Goal: Task Accomplishment & Management: Complete application form

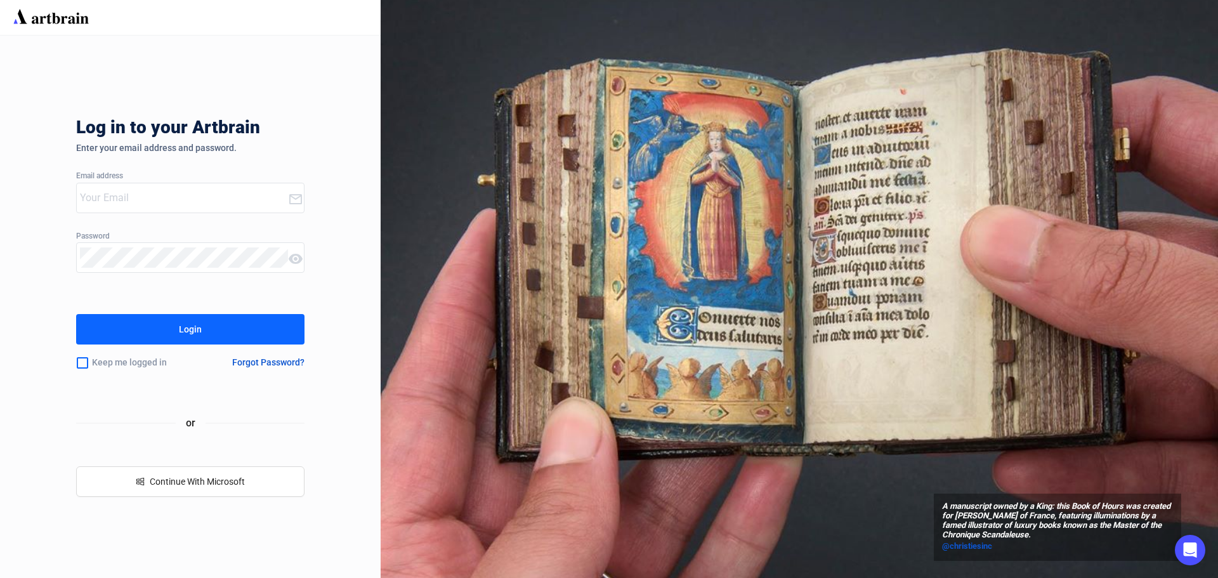
type input "[EMAIL_ADDRESS][DOMAIN_NAME]"
click at [217, 337] on button "Login" at bounding box center [190, 329] width 228 height 30
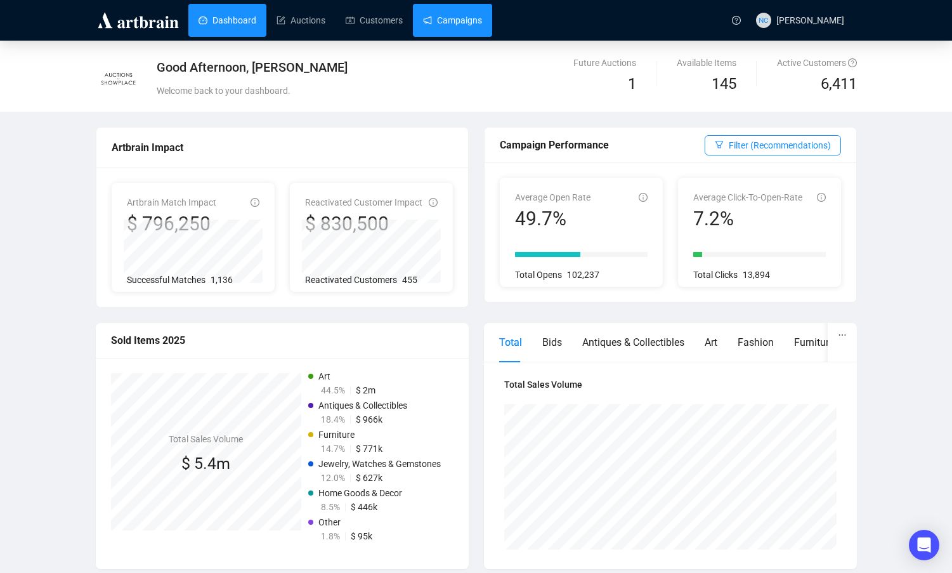
click at [464, 23] on link "Campaigns" at bounding box center [452, 20] width 59 height 33
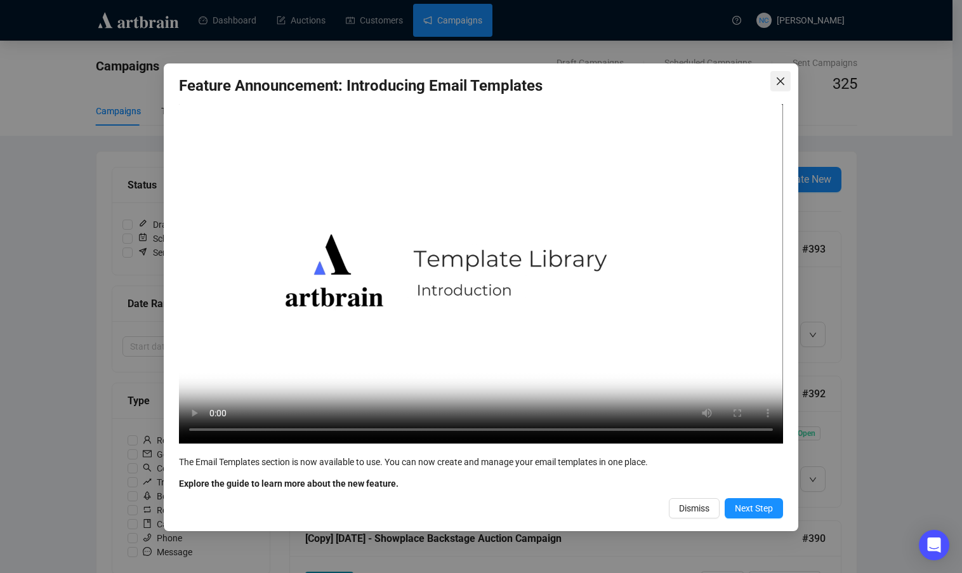
click at [786, 78] on span "Close" at bounding box center [780, 81] width 20 height 10
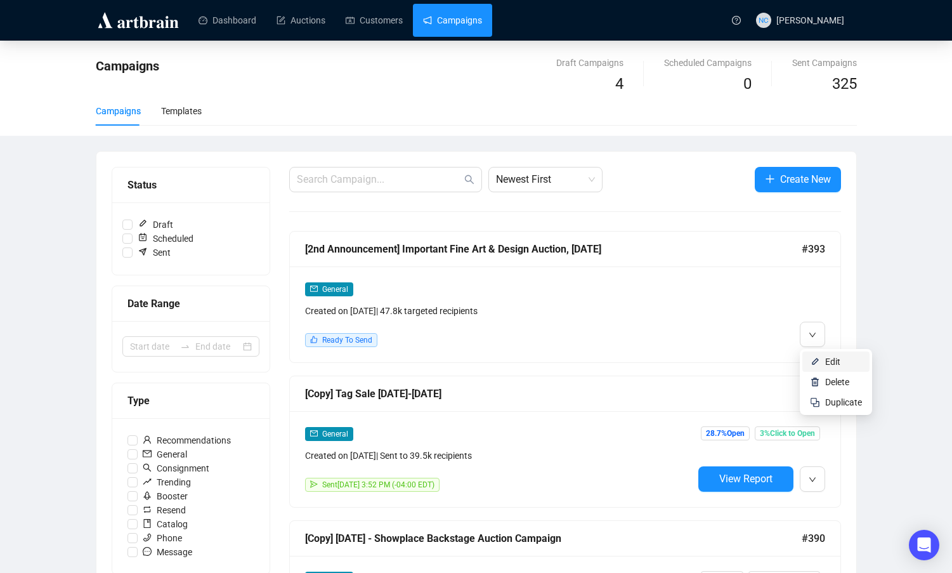
click at [827, 359] on span "Edit" at bounding box center [832, 362] width 15 height 10
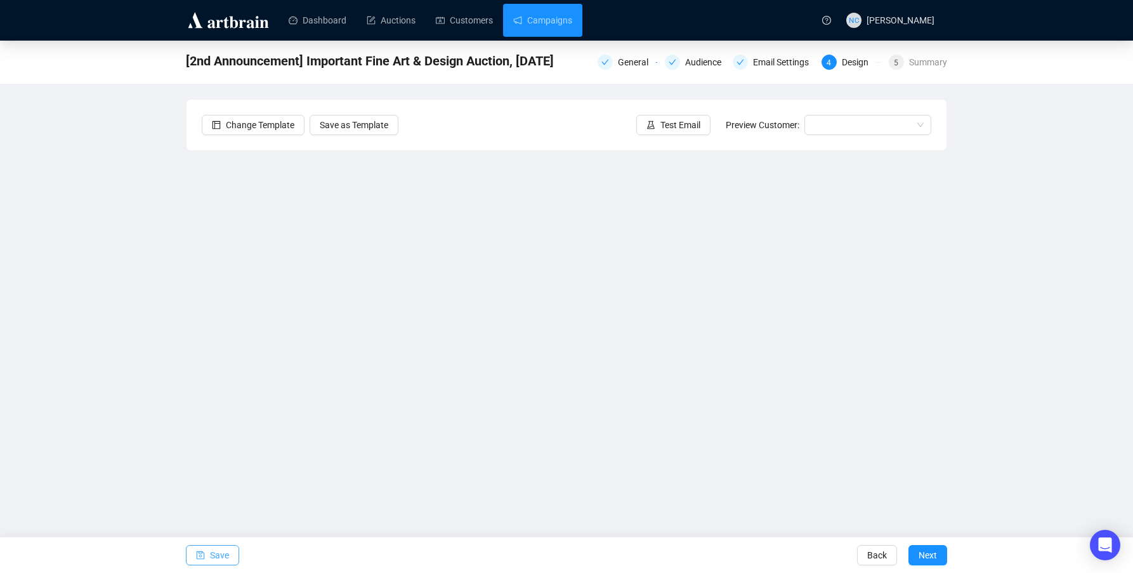
click at [218, 556] on span "Save" at bounding box center [219, 555] width 19 height 36
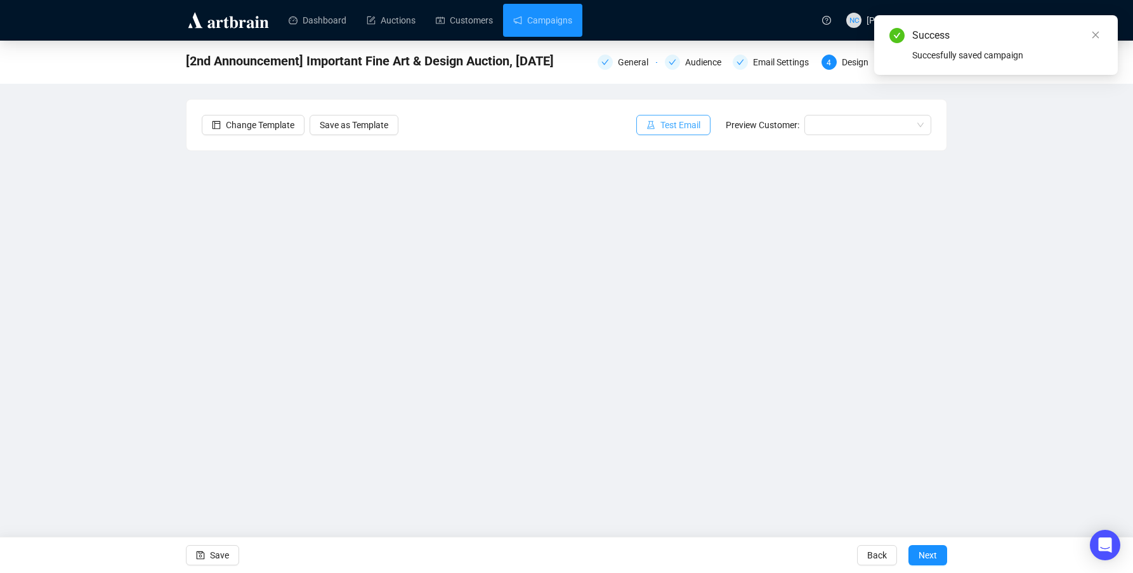
click at [700, 125] on span "Test Email" at bounding box center [680, 125] width 40 height 14
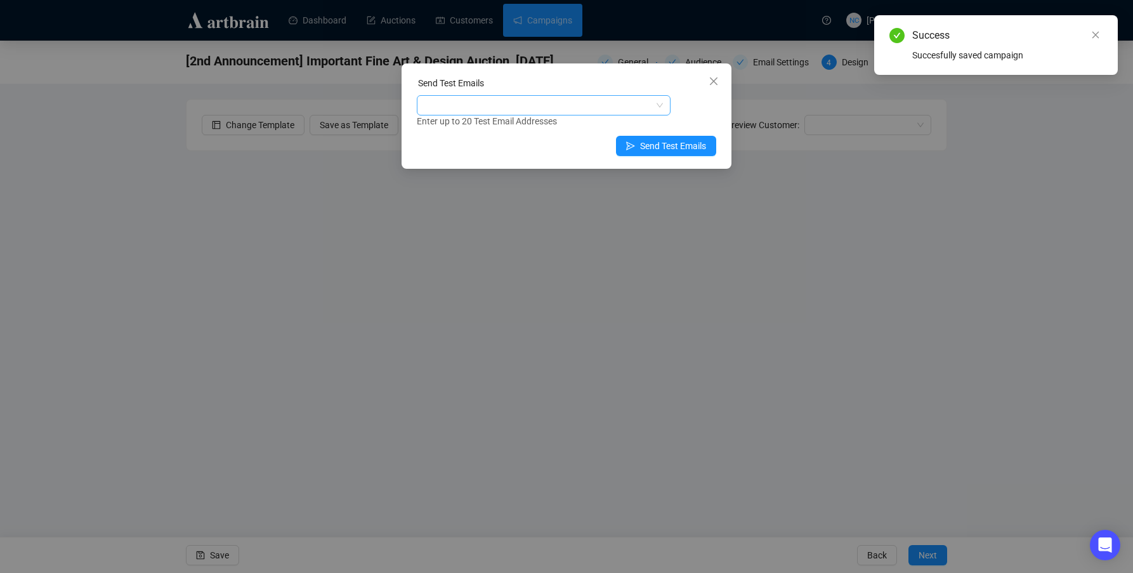
click at [568, 107] on div at bounding box center [536, 105] width 235 height 18
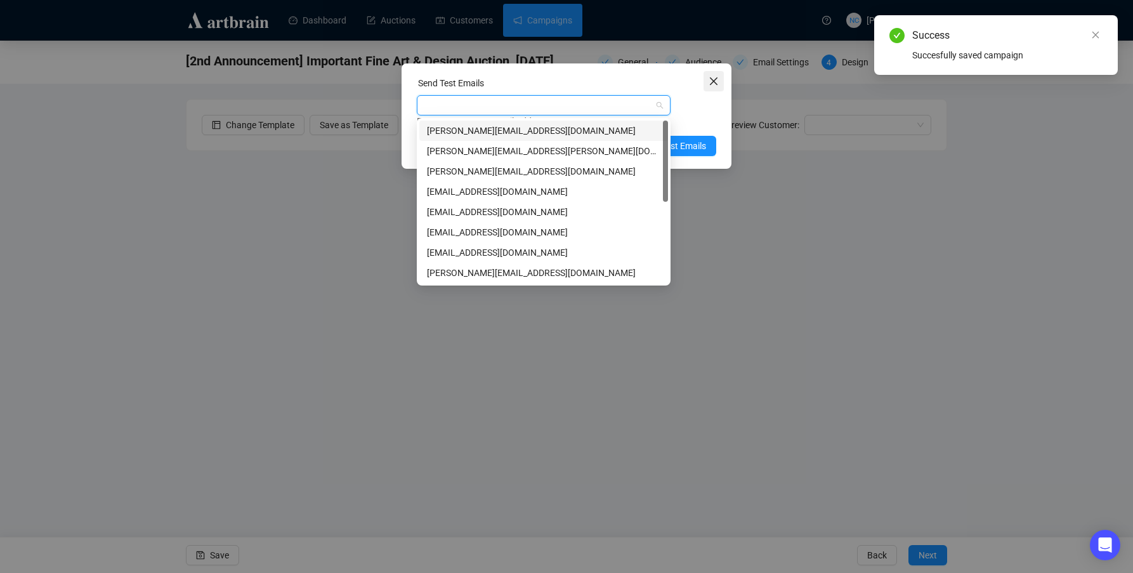
click at [721, 79] on span "Close" at bounding box center [714, 81] width 20 height 10
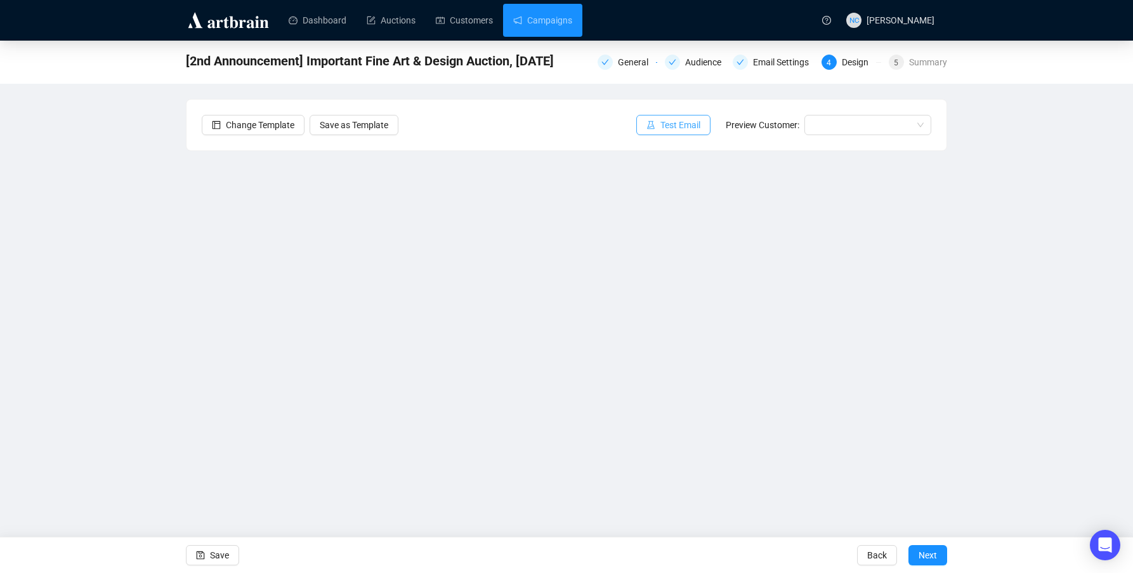
click at [683, 124] on span "Test Email" at bounding box center [680, 125] width 40 height 14
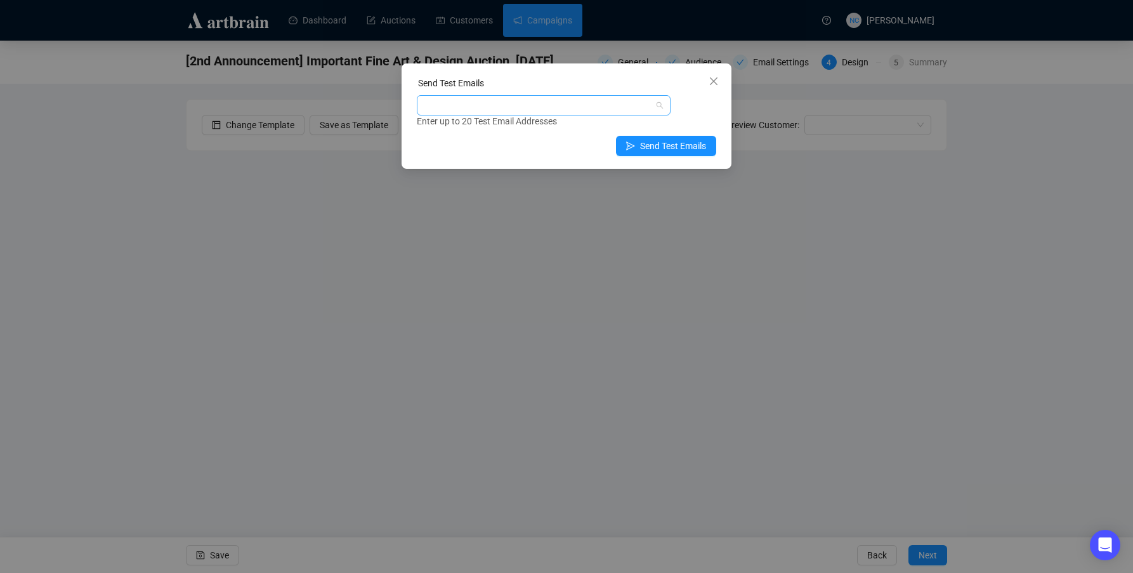
click at [521, 107] on div at bounding box center [536, 105] width 235 height 18
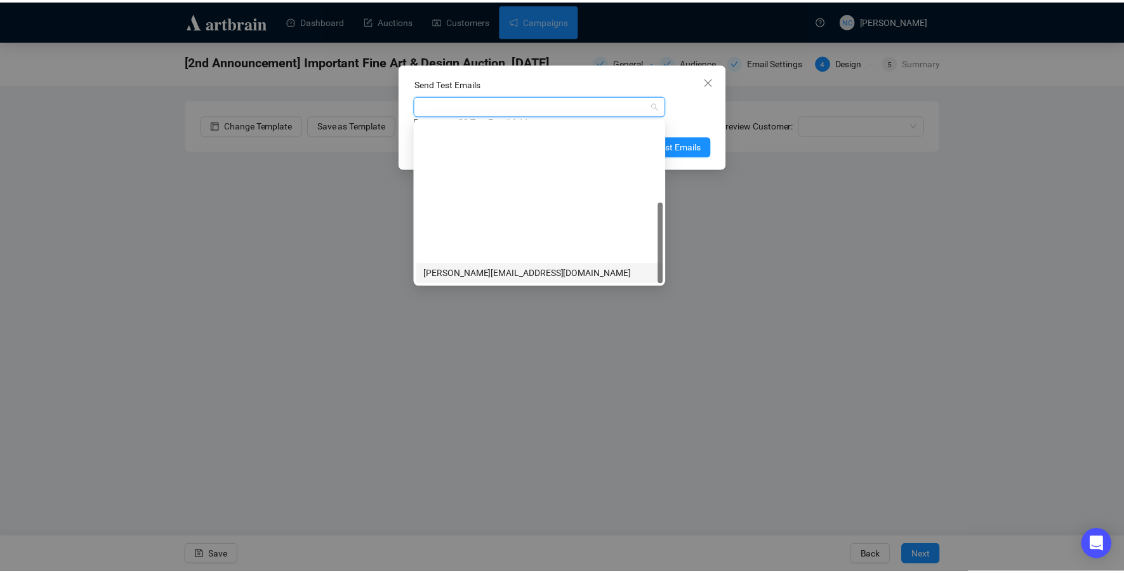
scroll to position [162, 0]
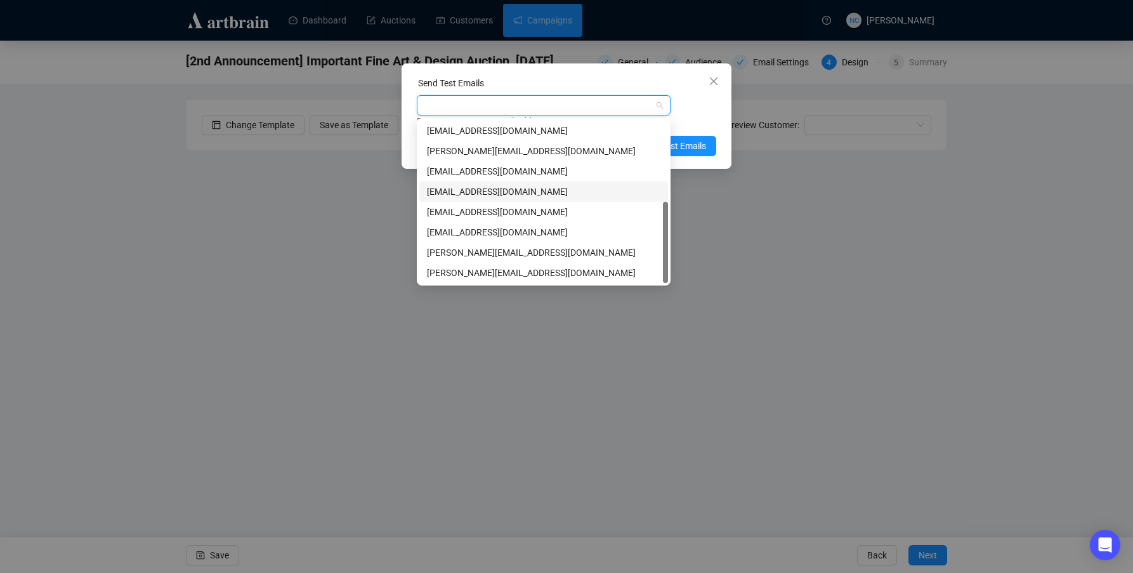
click at [548, 191] on div "[EMAIL_ADDRESS][DOMAIN_NAME]" at bounding box center [543, 192] width 233 height 14
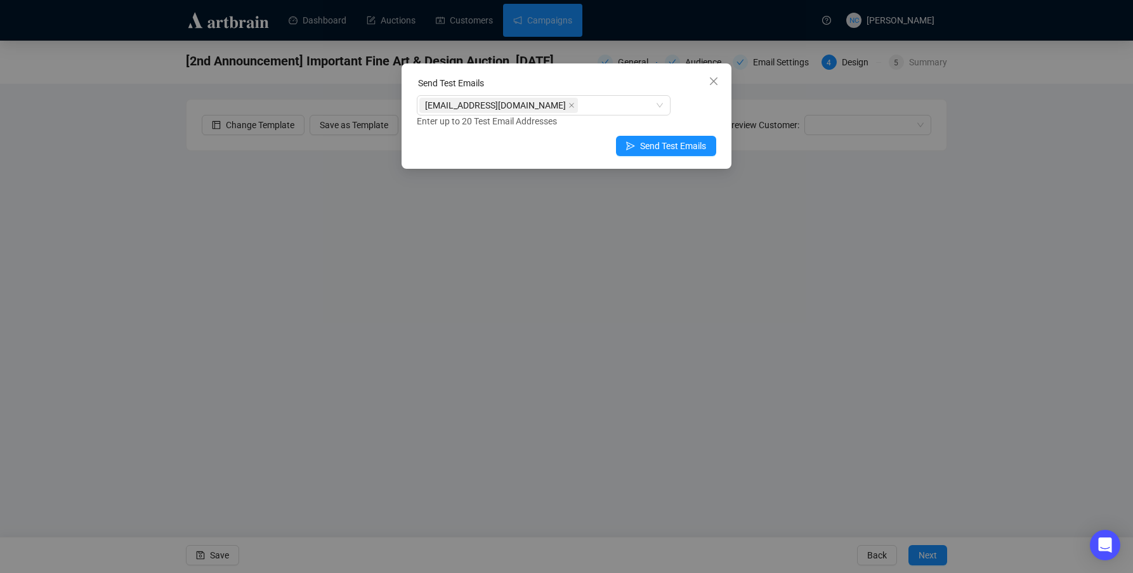
click at [653, 82] on div "Send Test Emails" at bounding box center [566, 85] width 299 height 19
click at [691, 145] on span "Send Test Emails" at bounding box center [673, 146] width 66 height 14
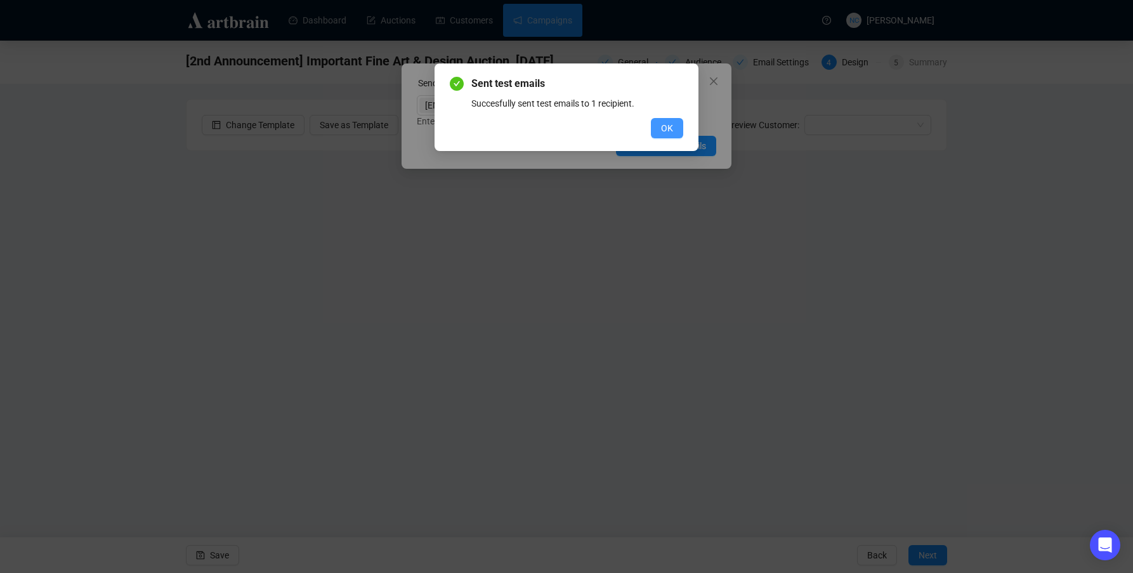
click at [665, 128] on span "OK" at bounding box center [667, 128] width 12 height 14
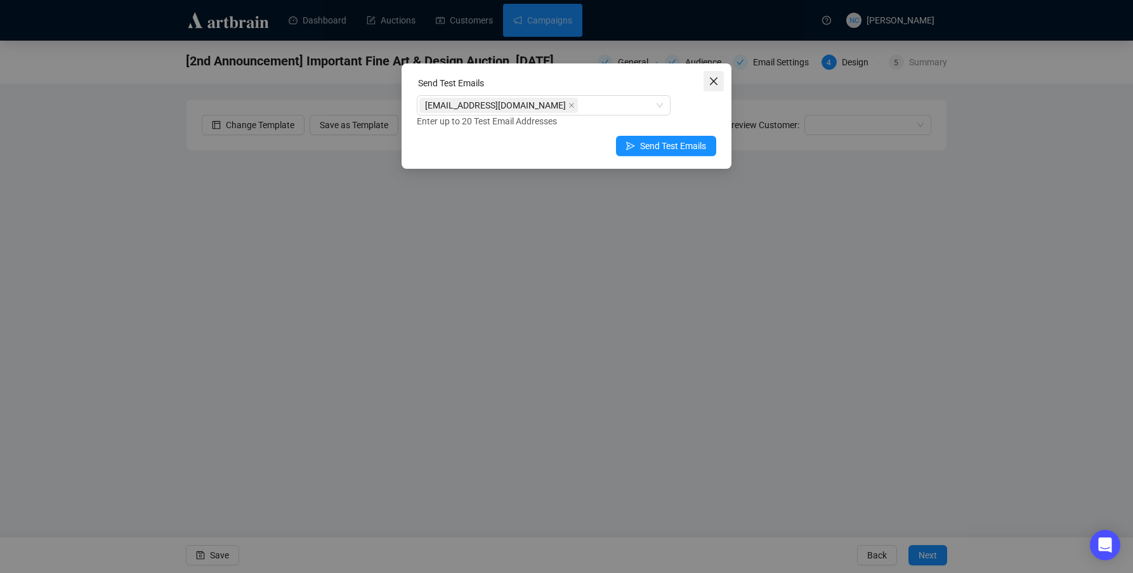
click at [715, 83] on icon "close" at bounding box center [714, 81] width 8 height 8
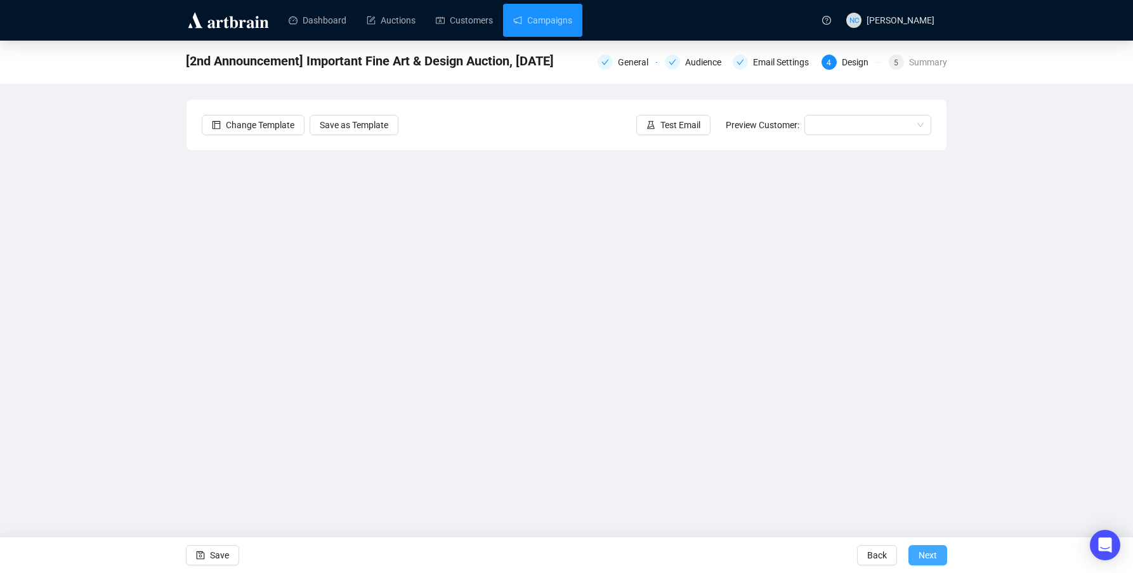
click at [939, 552] on button "Next" at bounding box center [928, 555] width 39 height 20
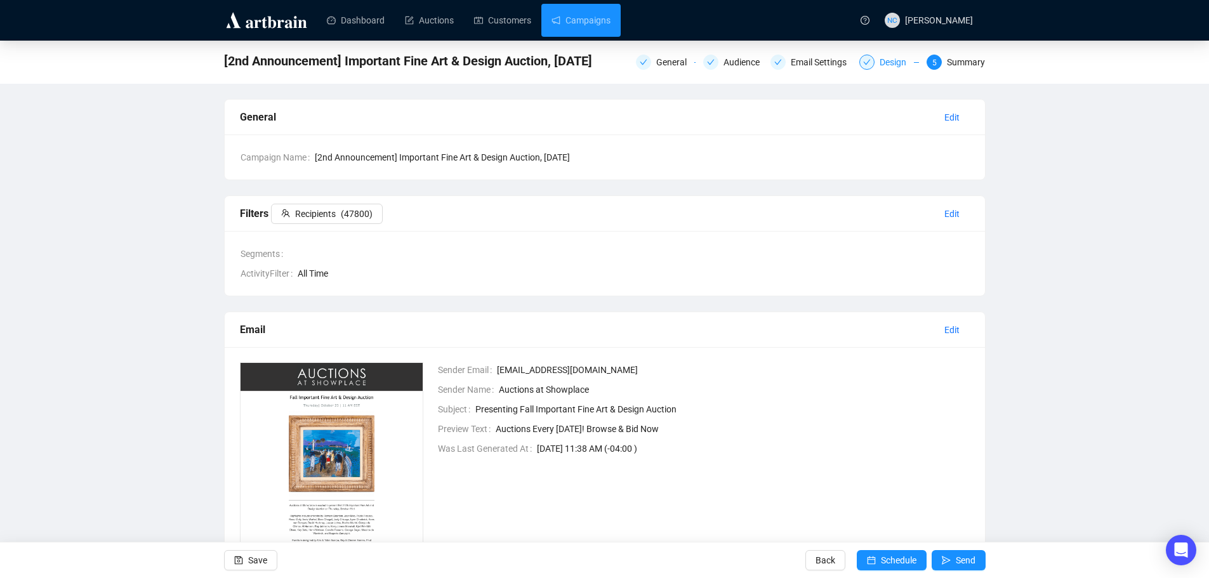
click at [902, 65] on div "Design" at bounding box center [896, 62] width 34 height 15
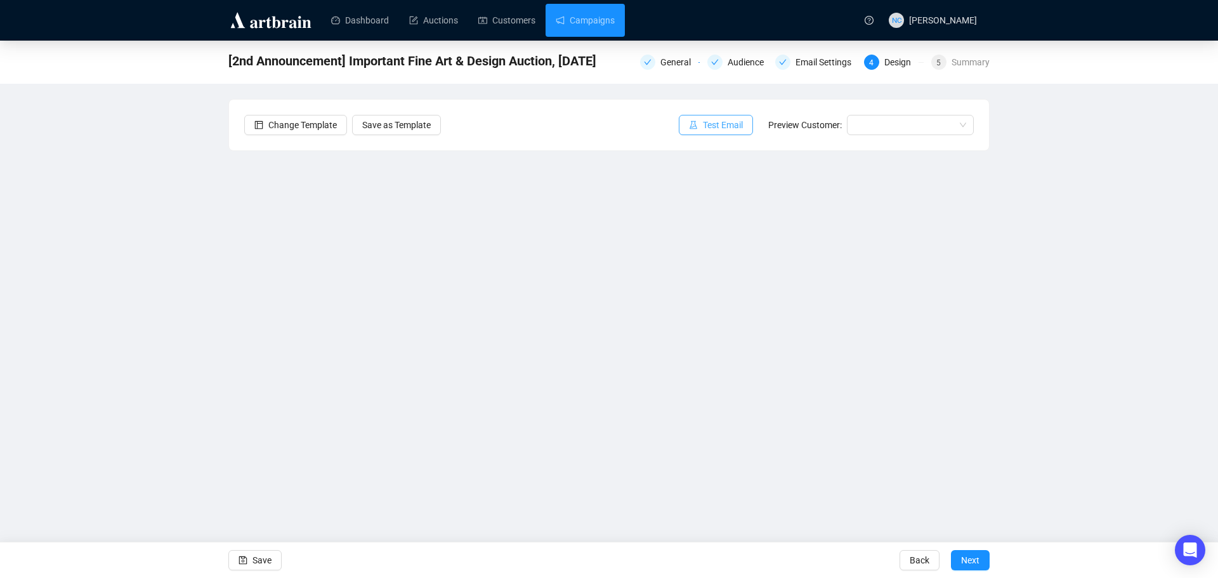
click at [728, 127] on span "Test Email" at bounding box center [723, 125] width 40 height 14
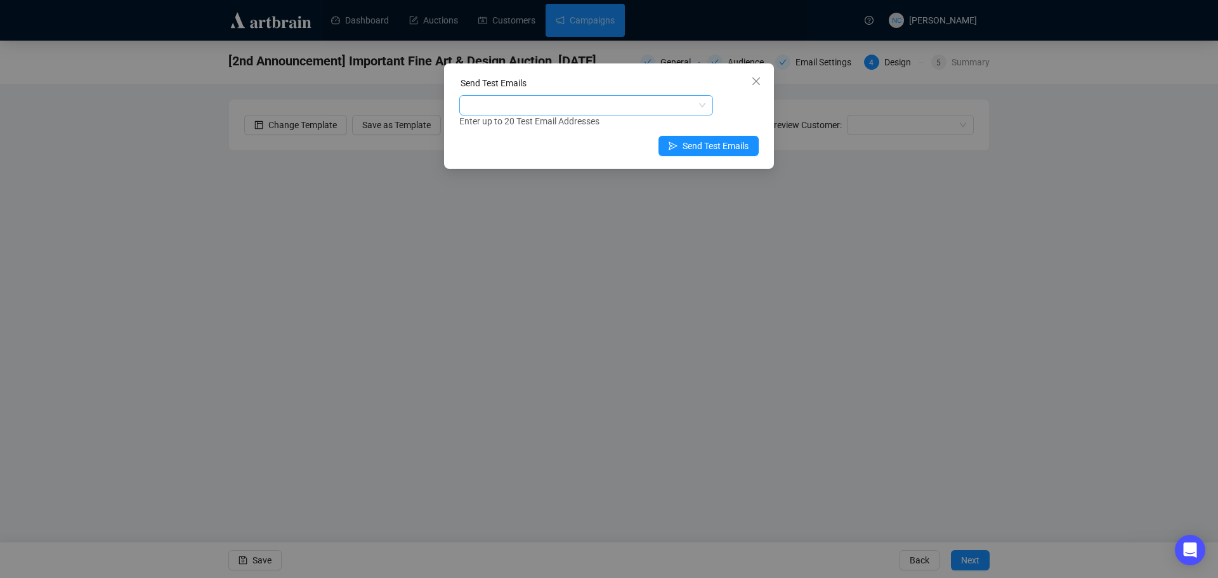
click at [663, 112] on div at bounding box center [579, 105] width 235 height 18
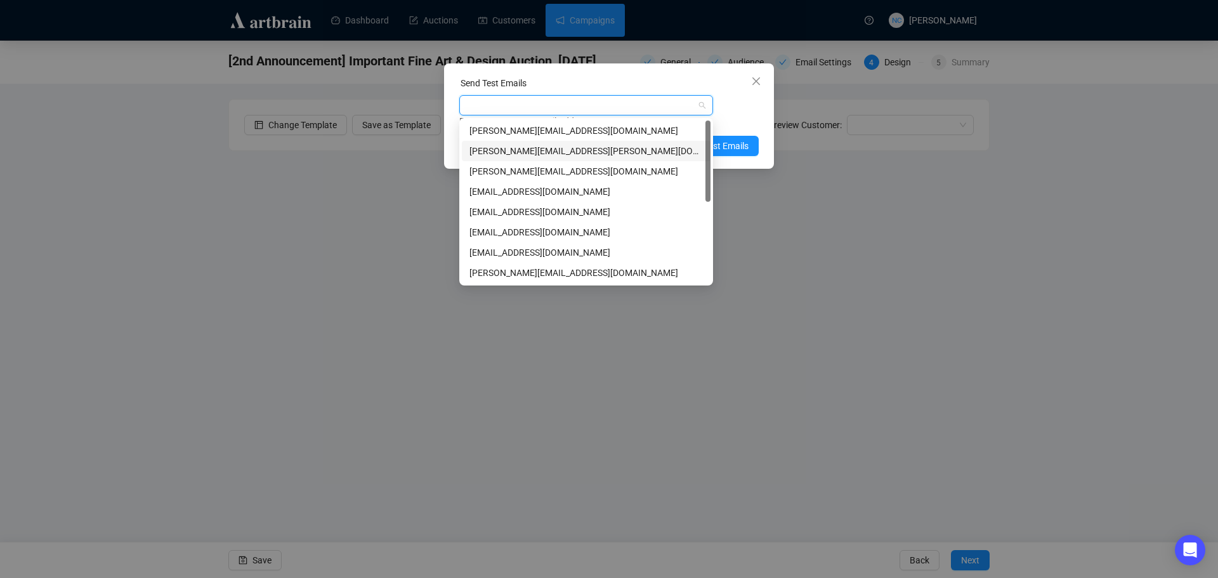
click at [579, 154] on div "[PERSON_NAME][EMAIL_ADDRESS][PERSON_NAME][DOMAIN_NAME]" at bounding box center [585, 151] width 233 height 14
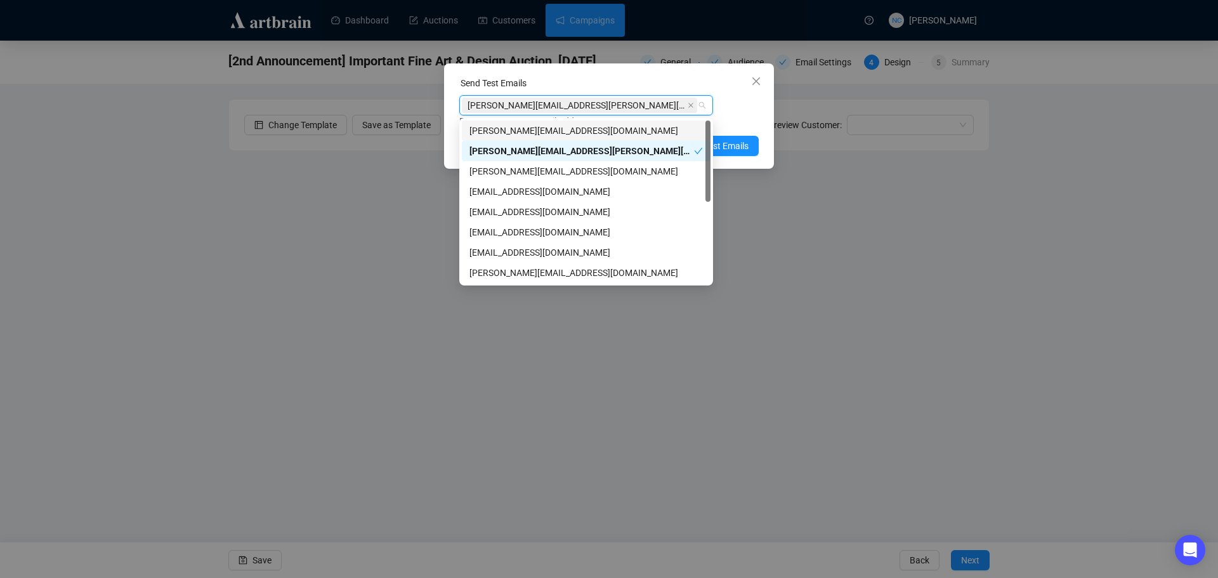
click at [653, 76] on div "Send Test Emails" at bounding box center [608, 85] width 299 height 19
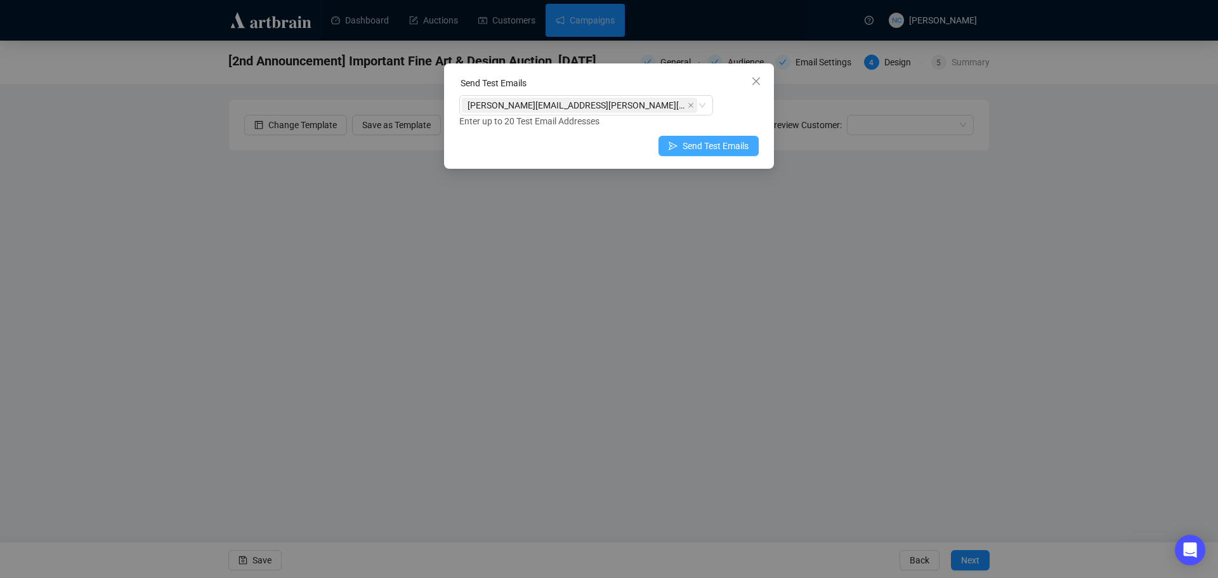
click at [712, 149] on span "Send Test Emails" at bounding box center [716, 146] width 66 height 14
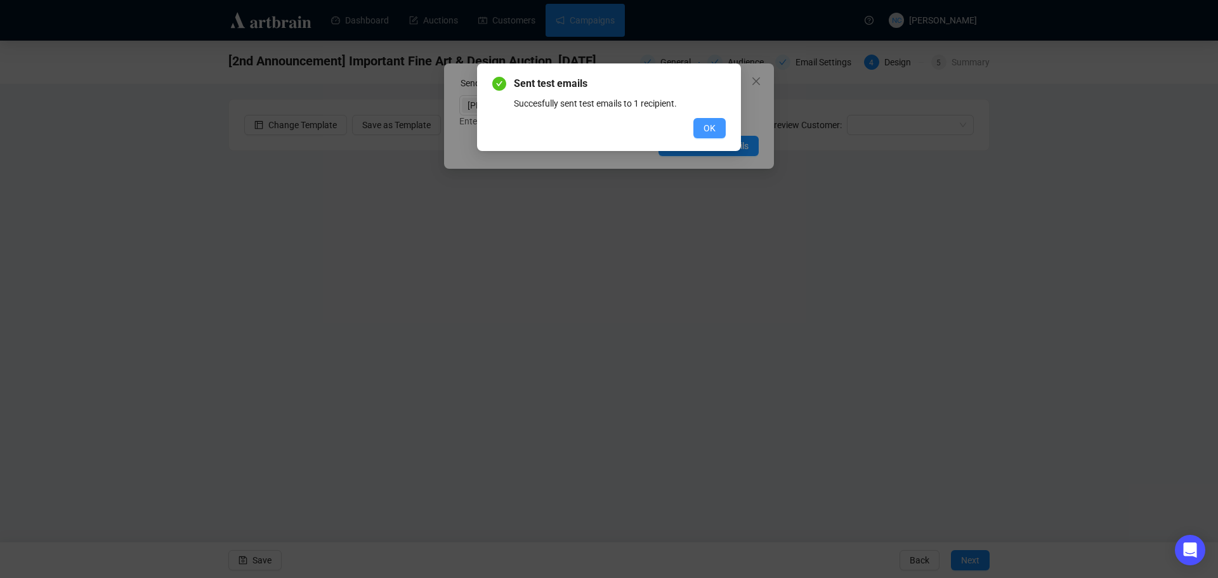
click at [710, 123] on span "OK" at bounding box center [710, 128] width 12 height 14
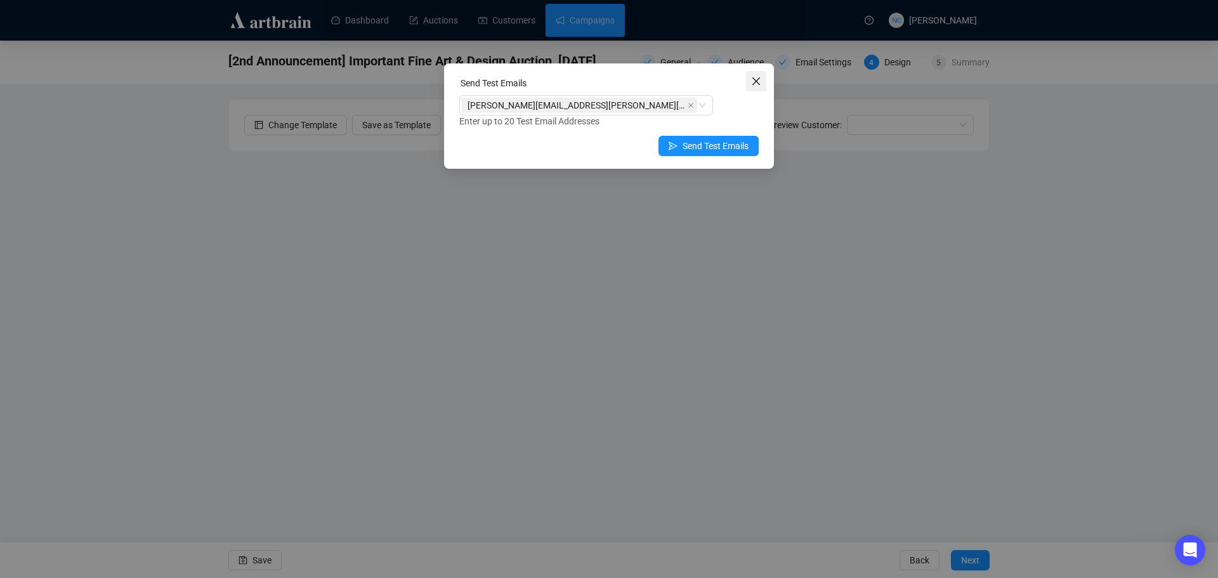
click at [760, 79] on icon "close" at bounding box center [756, 81] width 10 height 10
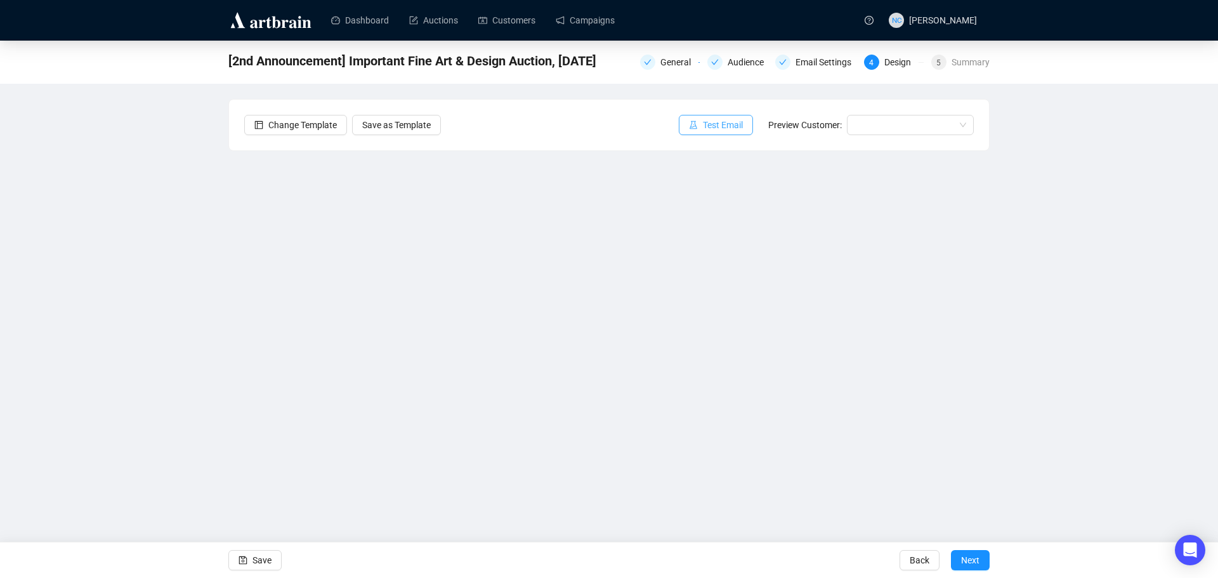
click at [732, 123] on span "Test Email" at bounding box center [723, 125] width 40 height 14
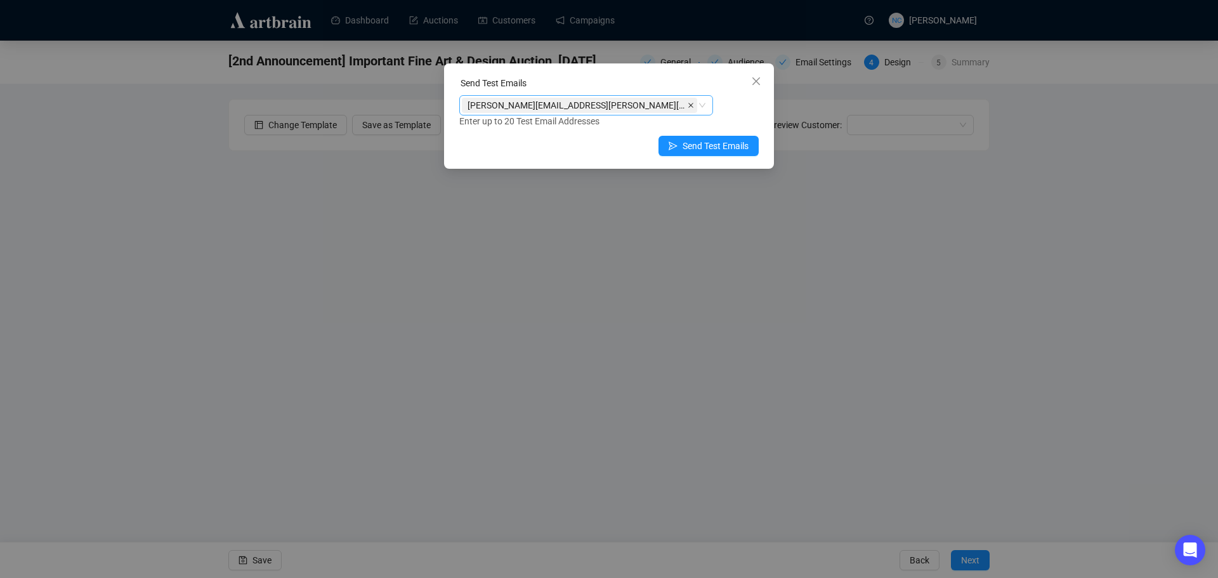
click at [688, 103] on icon "close" at bounding box center [691, 105] width 6 height 6
click at [645, 105] on div at bounding box center [579, 105] width 235 height 18
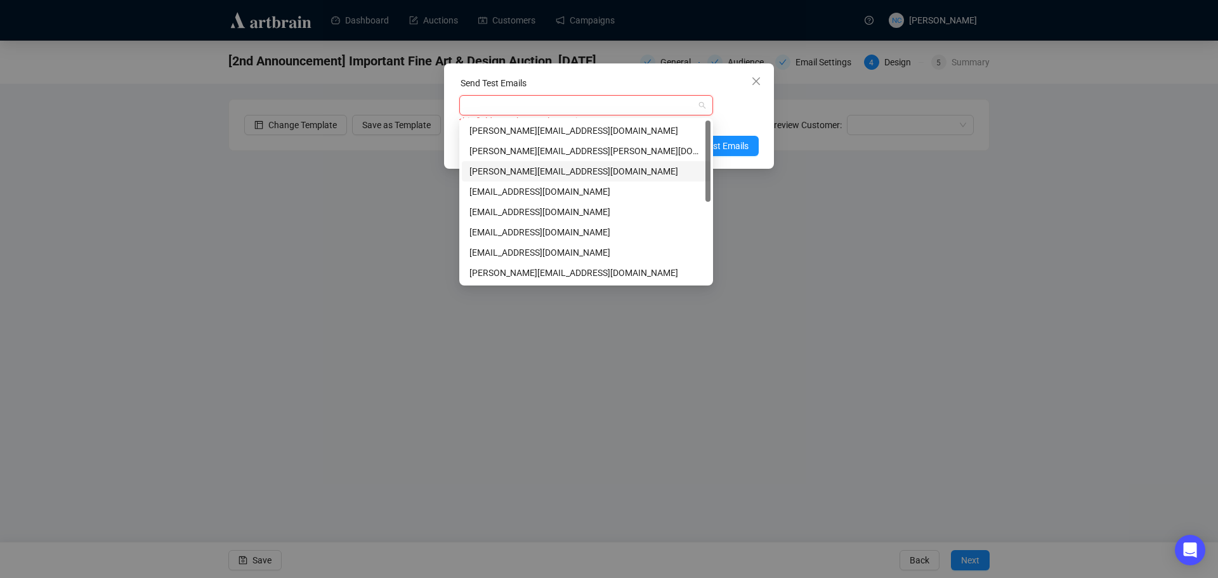
click at [591, 171] on div "[PERSON_NAME][EMAIL_ADDRESS][DOMAIN_NAME]" at bounding box center [585, 171] width 233 height 14
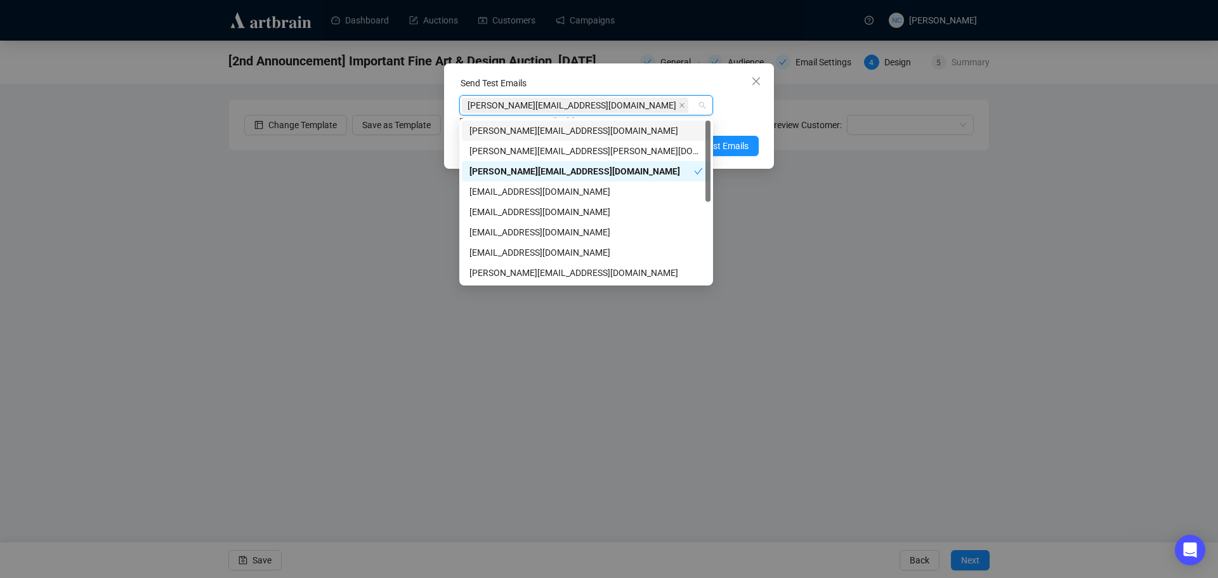
click at [650, 76] on div "Send Test Emails [PERSON_NAME][EMAIL_ADDRESS][DOMAIN_NAME] Enter up to 20 Test …" at bounding box center [609, 115] width 330 height 105
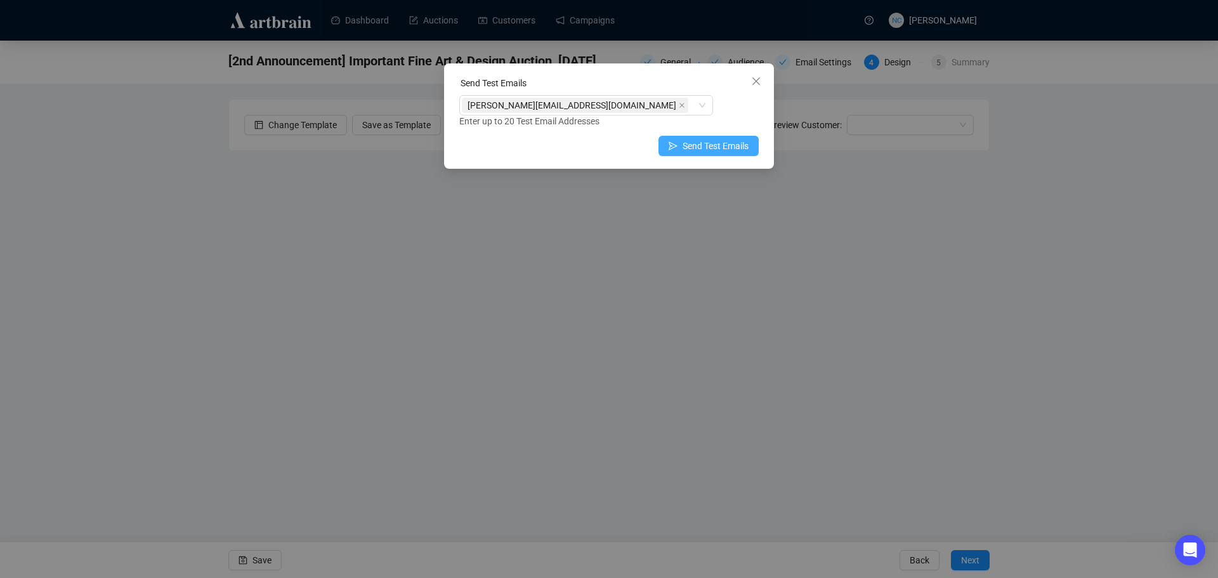
click at [704, 145] on span "Send Test Emails" at bounding box center [716, 146] width 66 height 14
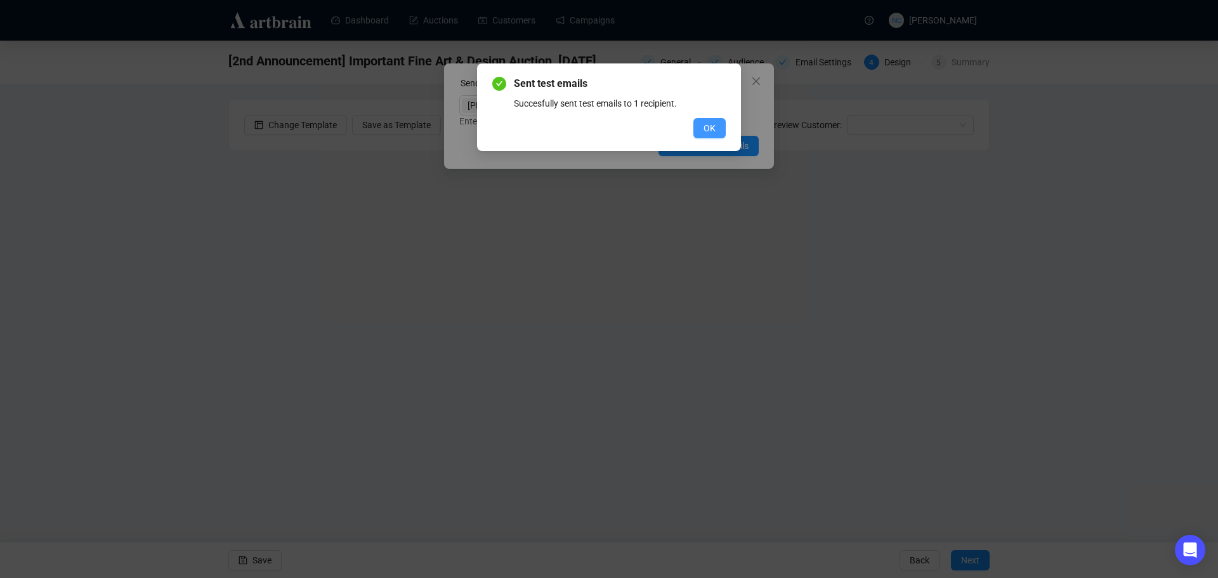
click at [705, 127] on span "OK" at bounding box center [710, 128] width 12 height 14
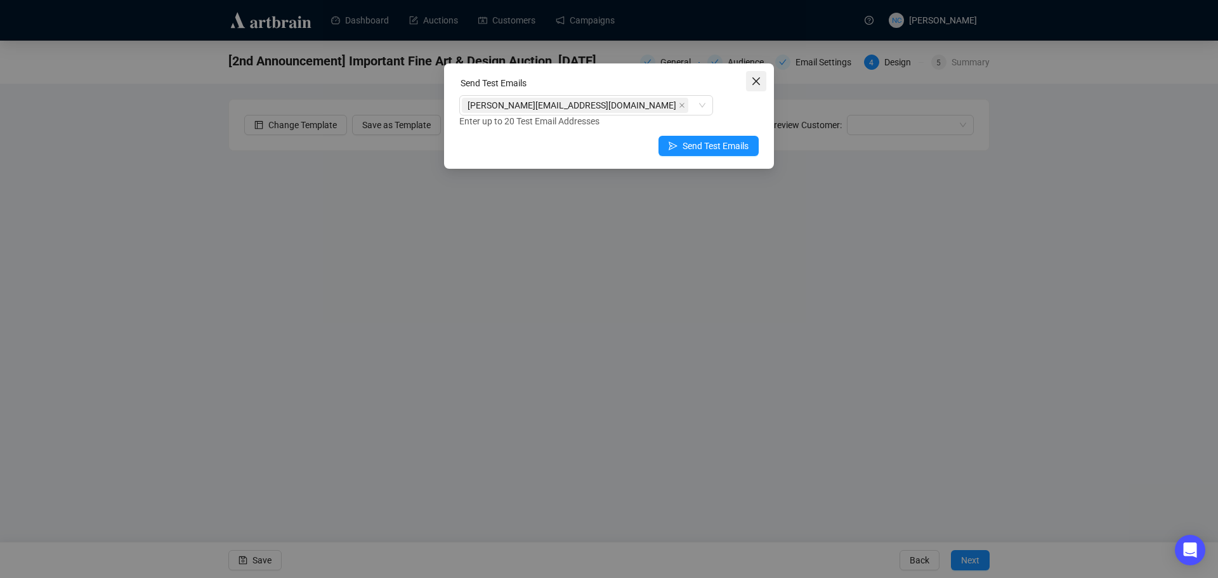
click at [757, 81] on icon "close" at bounding box center [756, 81] width 8 height 8
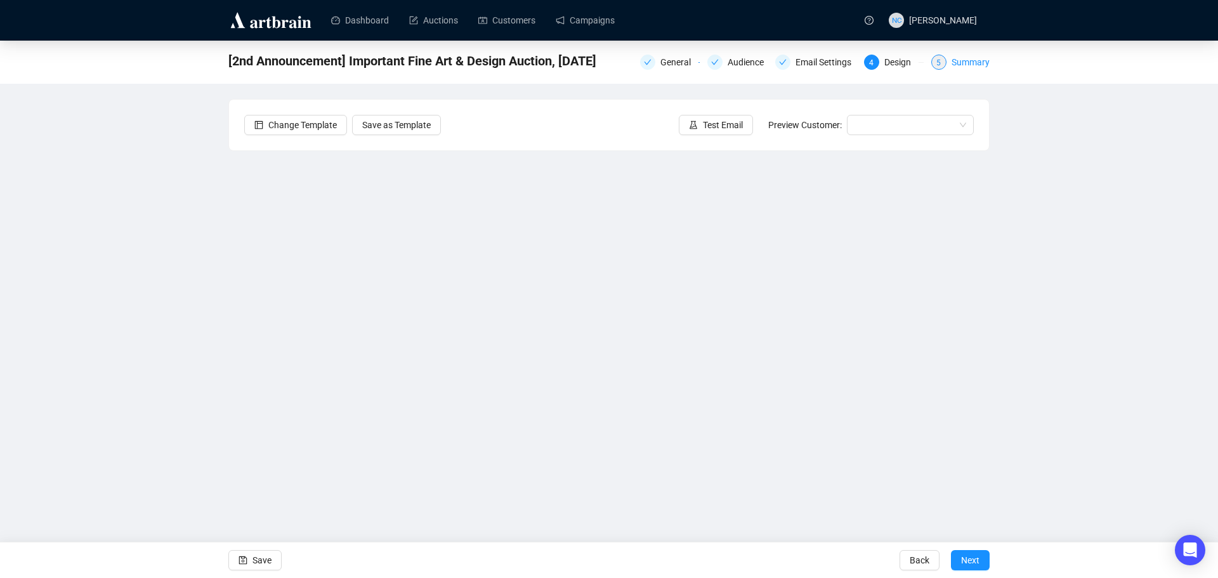
click at [962, 63] on div "Summary" at bounding box center [971, 62] width 38 height 15
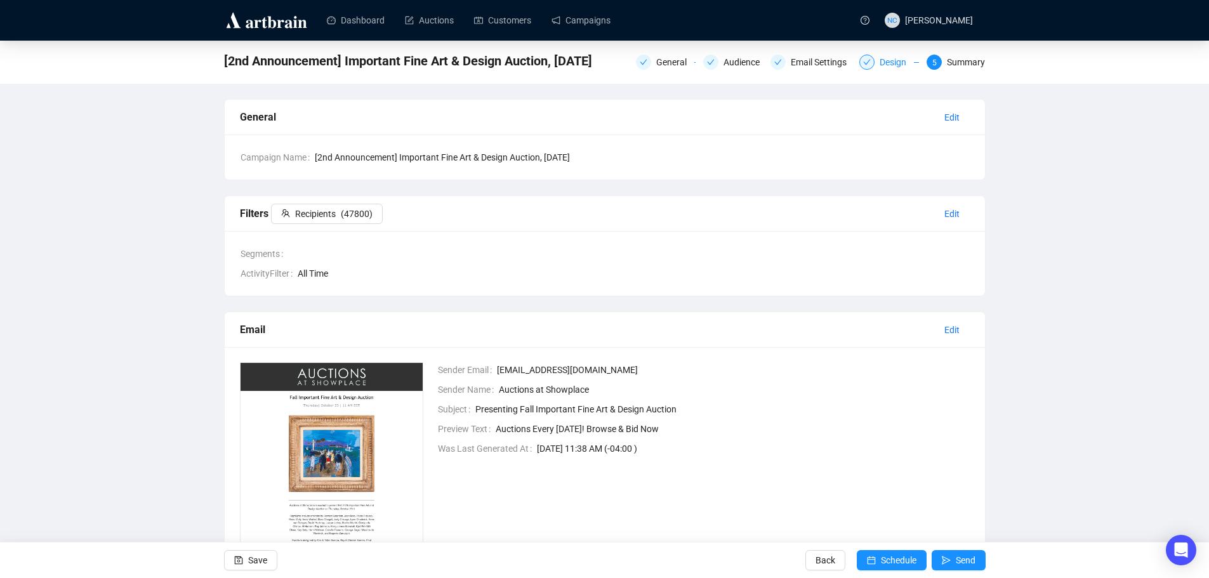
click at [888, 63] on div "Design" at bounding box center [896, 62] width 34 height 15
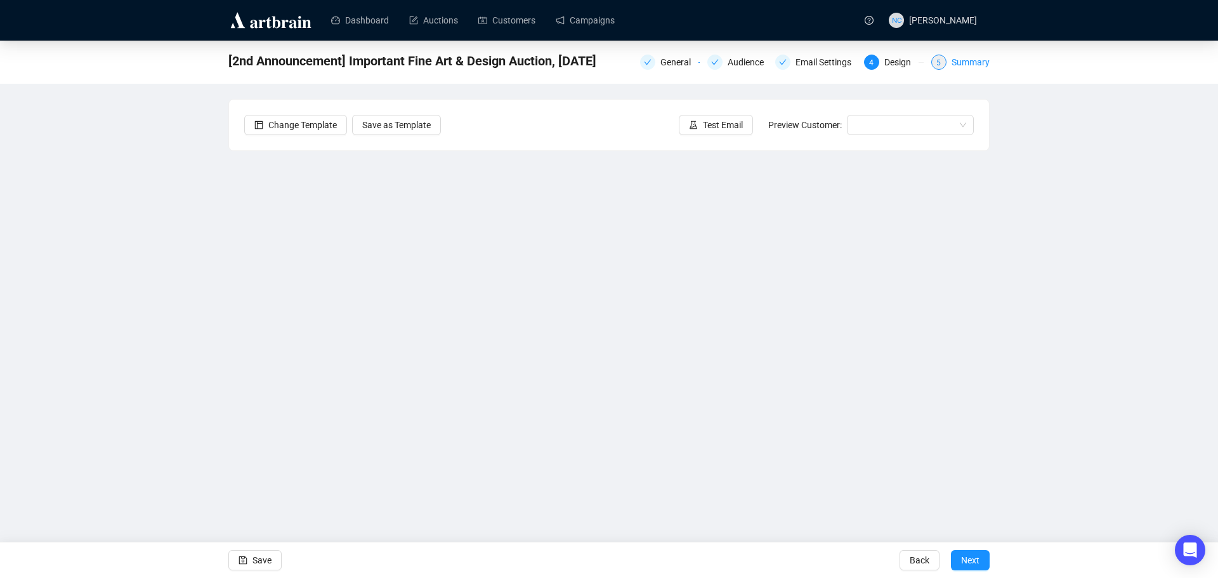
click at [974, 61] on div "Summary" at bounding box center [971, 62] width 38 height 15
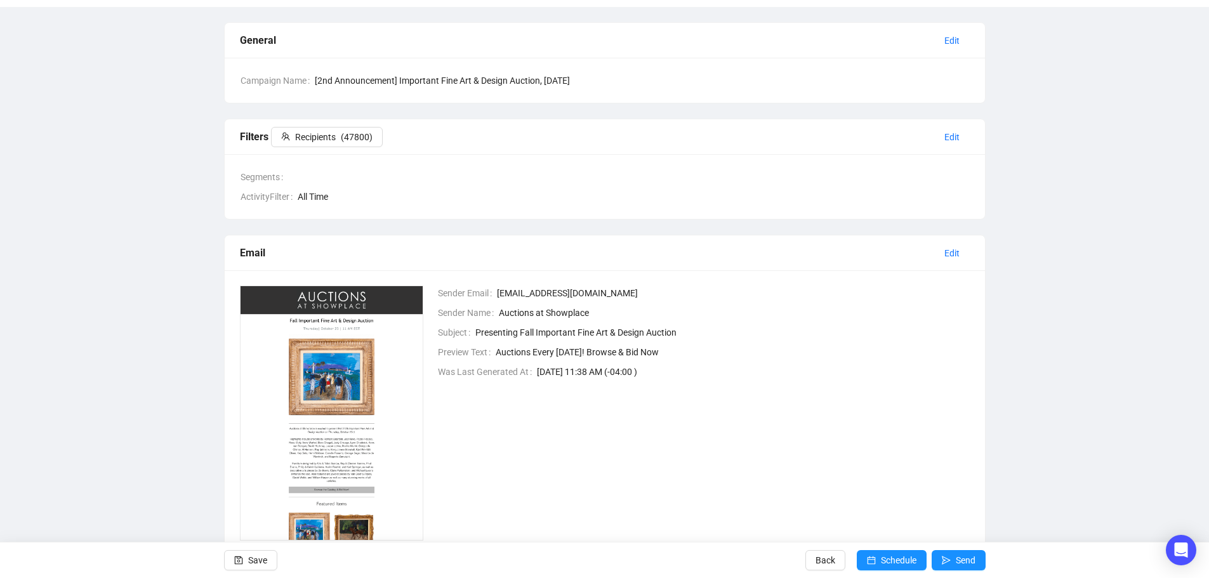
scroll to position [119, 0]
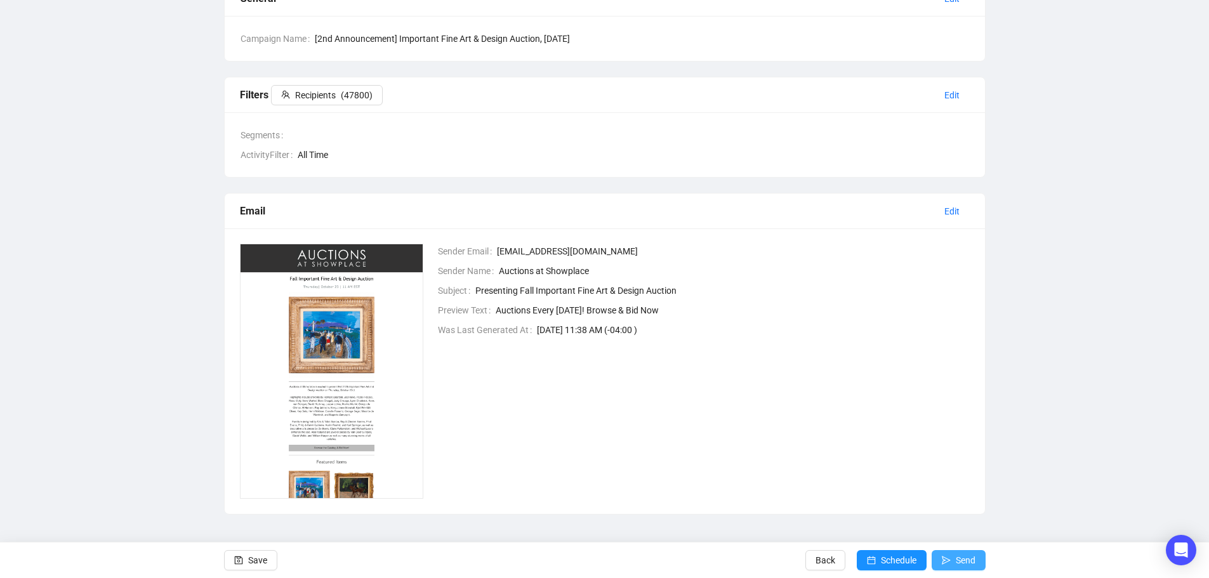
click at [963, 565] on span "Send" at bounding box center [965, 560] width 20 height 36
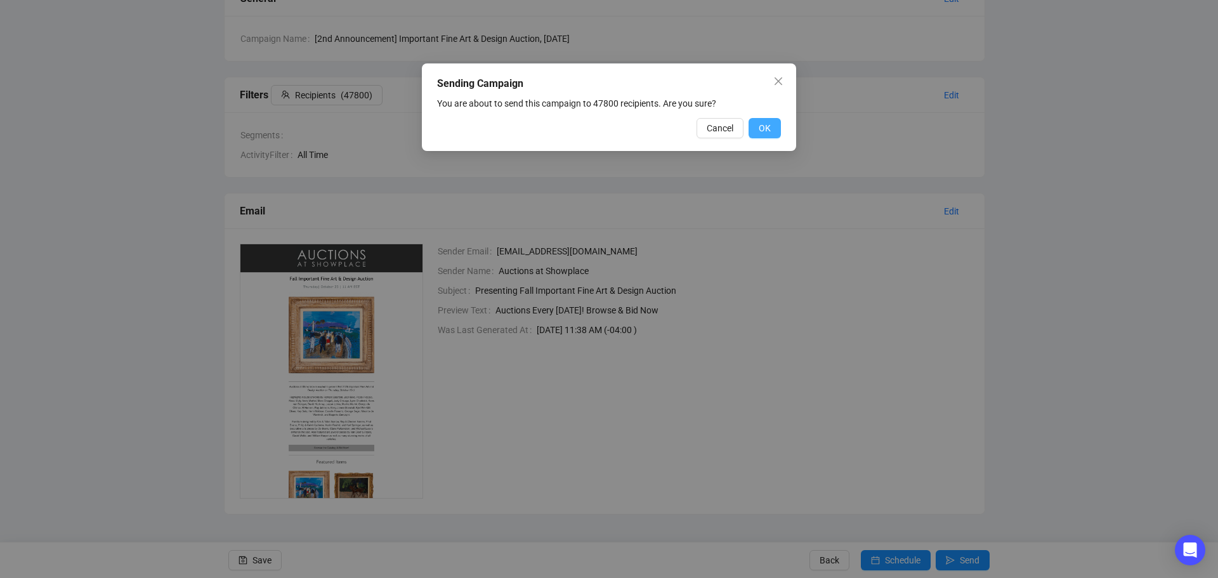
click at [768, 128] on span "OK" at bounding box center [765, 128] width 12 height 14
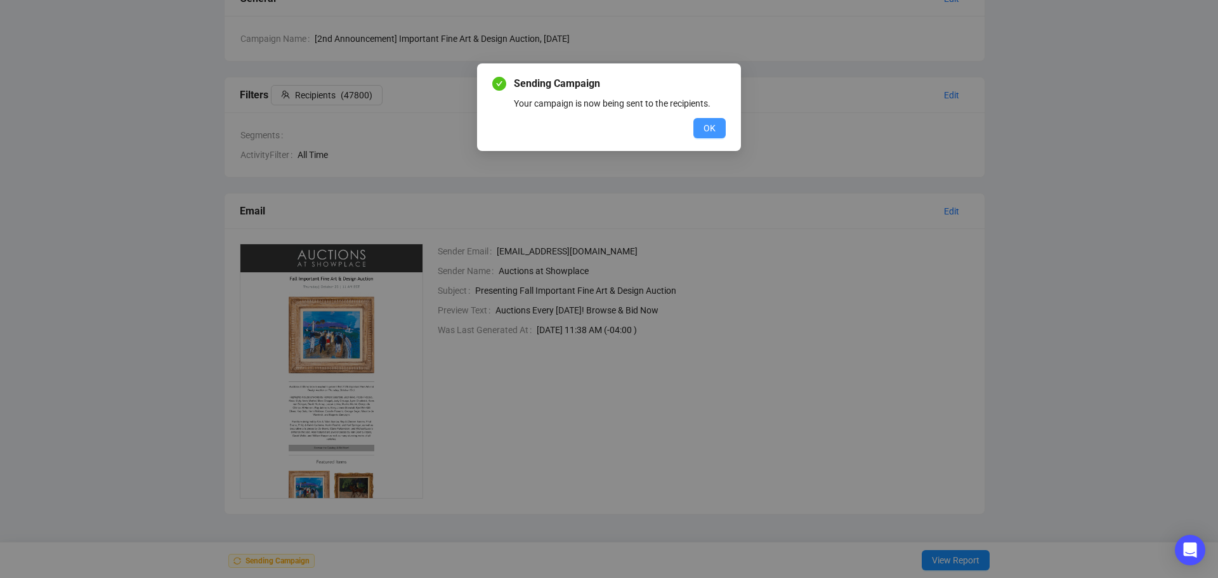
click at [710, 126] on span "OK" at bounding box center [710, 128] width 12 height 14
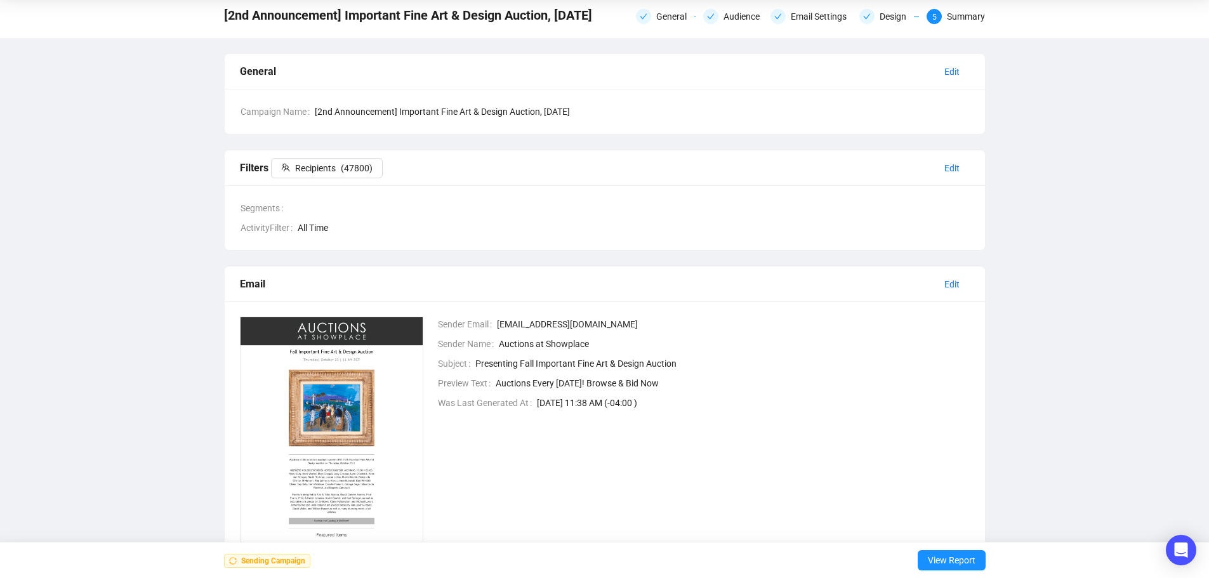
scroll to position [0, 0]
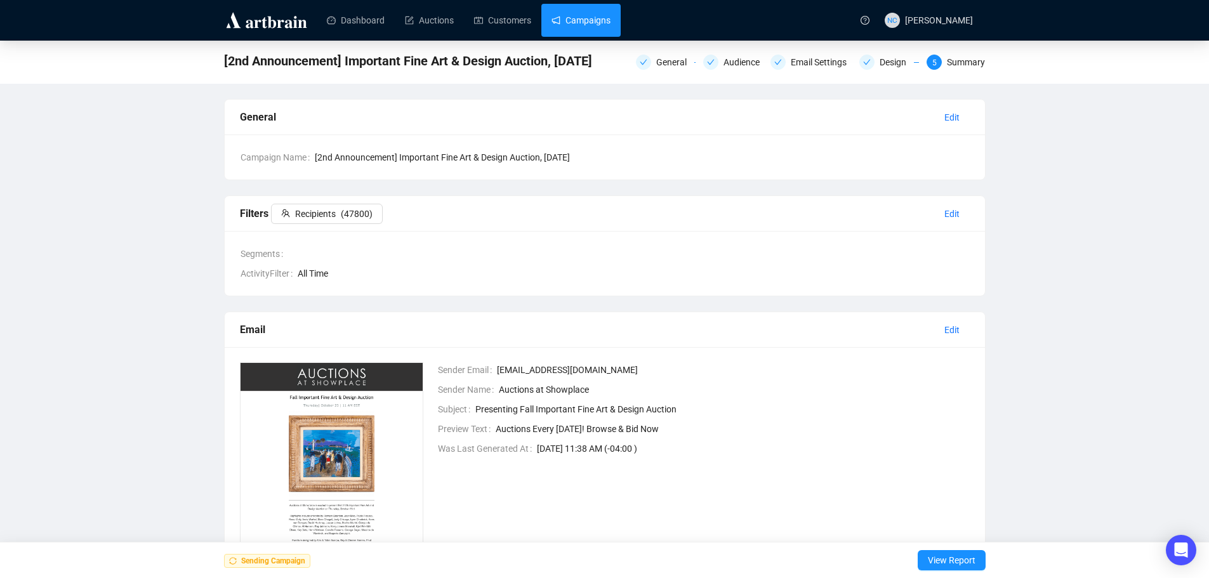
click at [598, 11] on link "Campaigns" at bounding box center [580, 20] width 59 height 33
